Goal: Check status: Check status

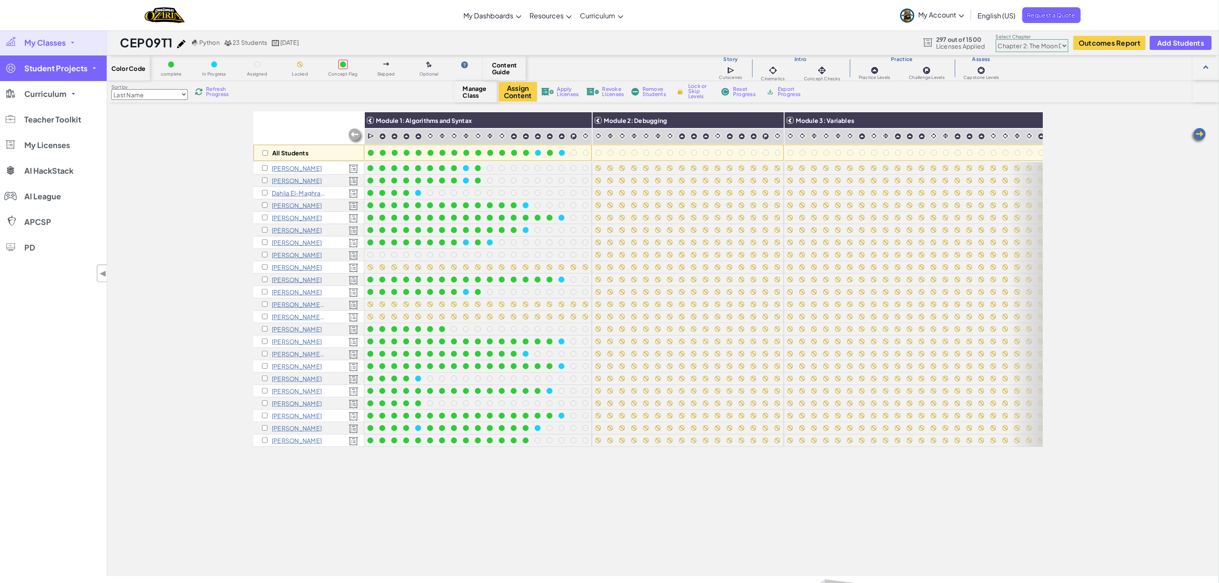
click at [81, 68] on span "Student Projects" at bounding box center [55, 68] width 63 height 8
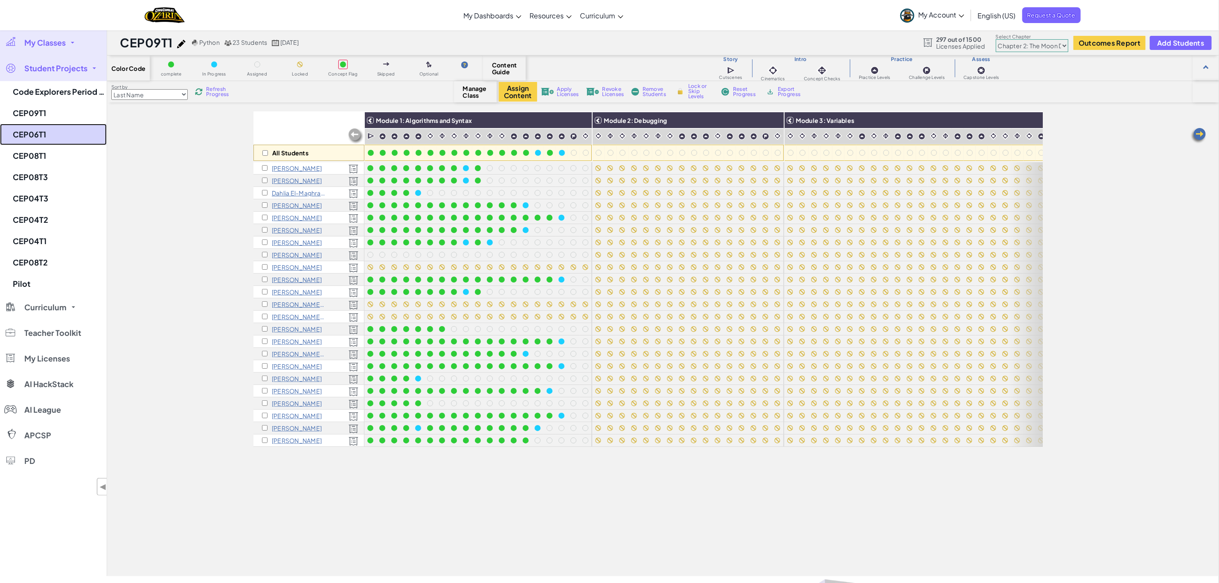
click at [41, 131] on link "CEP06T1" at bounding box center [53, 134] width 107 height 21
select select "5d41d731a8d1836b5aa3cba1"
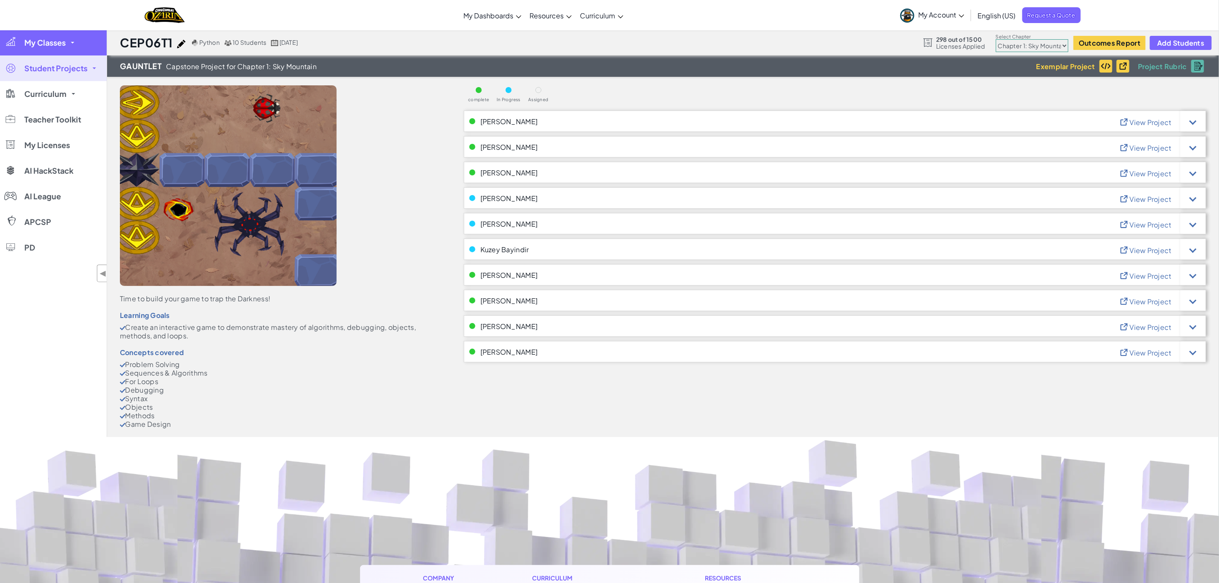
click at [52, 44] on span "My Classes" at bounding box center [44, 43] width 41 height 8
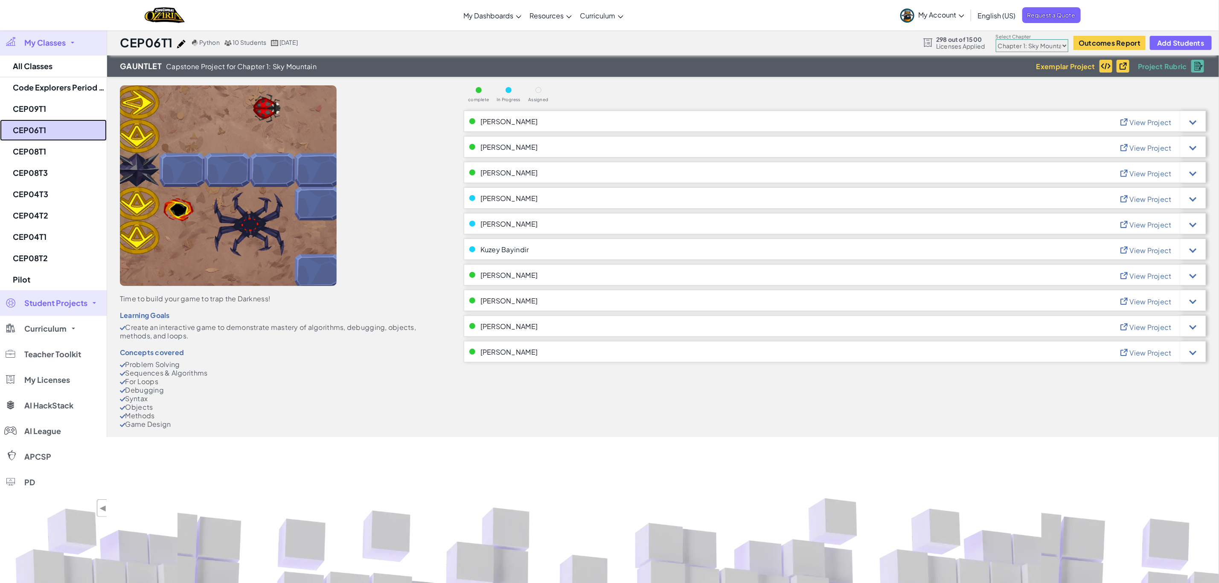
click at [44, 131] on link "CEP06T1" at bounding box center [53, 130] width 107 height 21
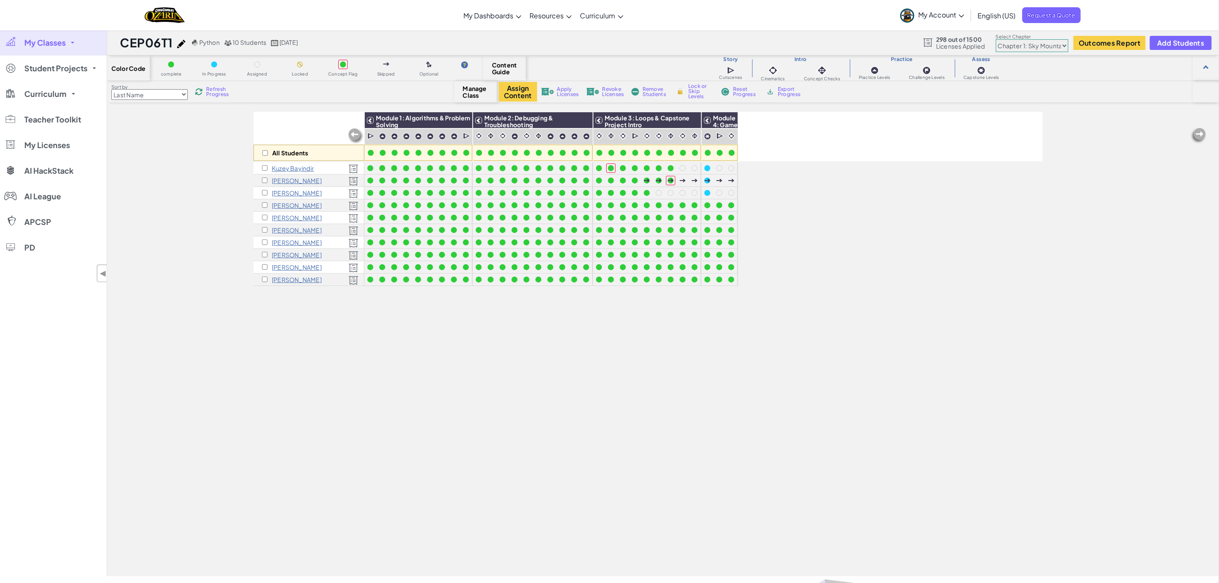
click at [218, 91] on span "Refresh Progress" at bounding box center [219, 92] width 26 height 10
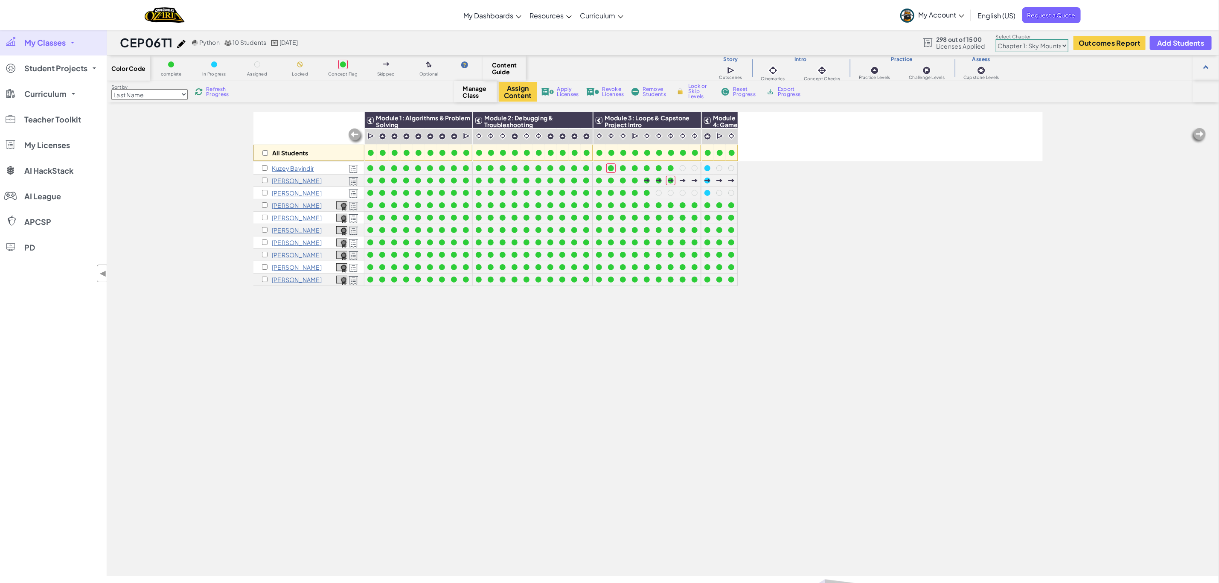
click at [809, 43] on select "Chapter 1: Sky Mountain Chapter 2: The Moon Dancers Chapter 3: The Phoenix Land…" at bounding box center [1032, 45] width 73 height 13
select select "5d8a57abe8919b28d5113af1"
click at [809, 39] on select "Chapter 1: Sky Mountain Chapter 2: The Moon Dancers Chapter 3: The Phoenix Land…" at bounding box center [1032, 45] width 73 height 13
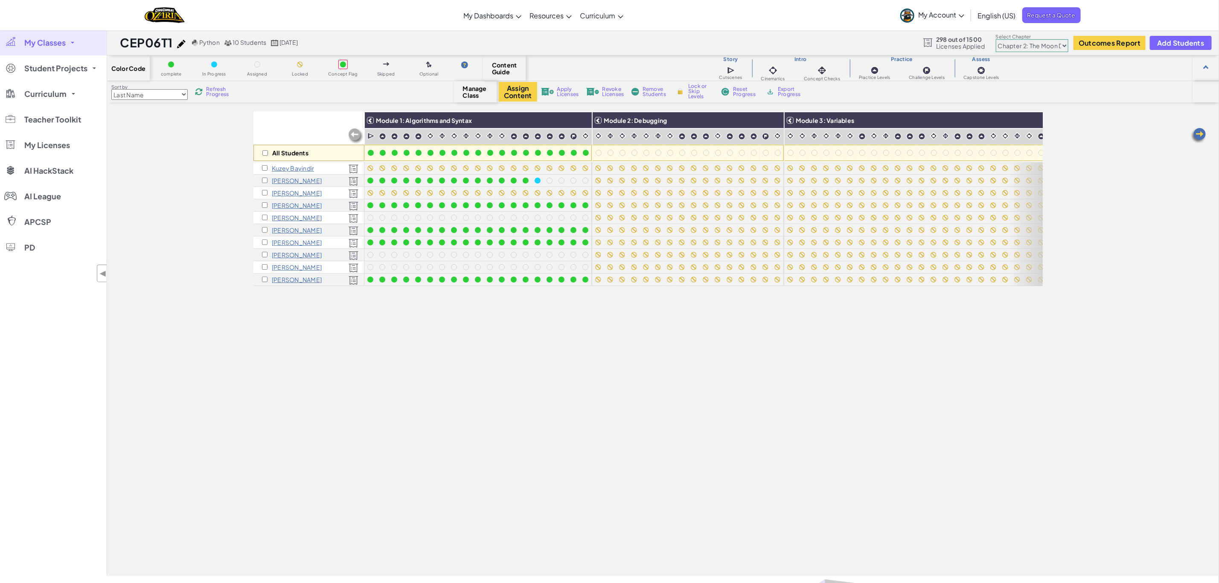
click at [212, 93] on span "Refresh Progress" at bounding box center [219, 92] width 26 height 10
click at [213, 92] on span "Refresh Progress" at bounding box center [219, 92] width 26 height 10
click at [211, 92] on span "Refresh Progress" at bounding box center [219, 92] width 26 height 10
